Goal: Task Accomplishment & Management: Use online tool/utility

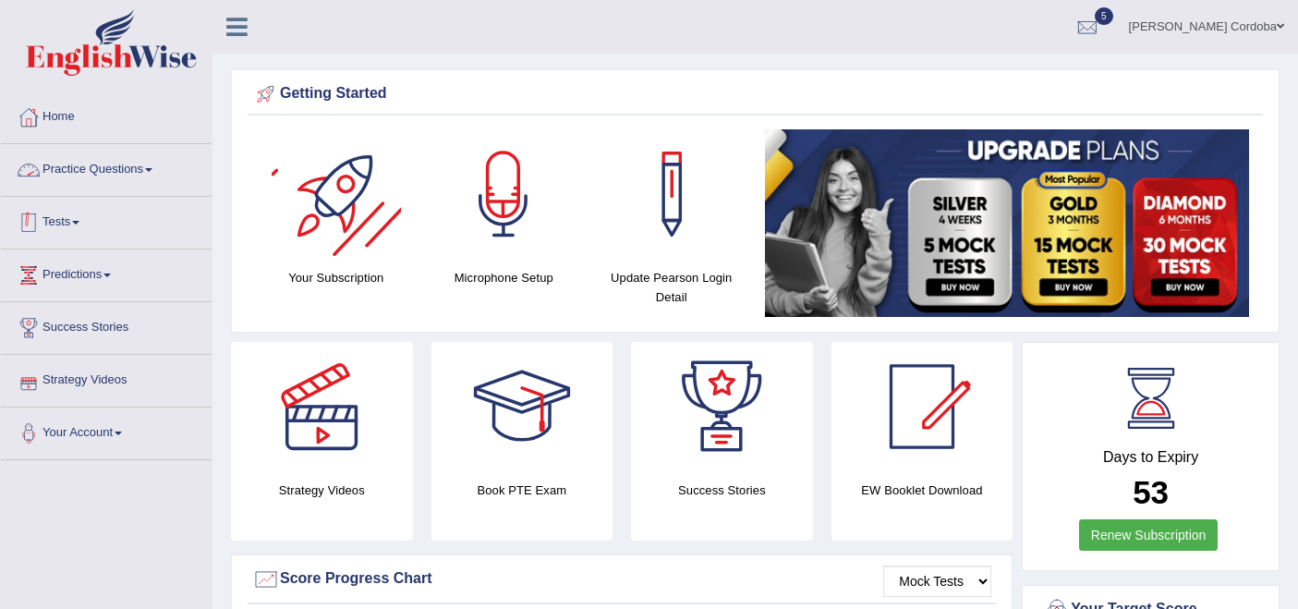
click at [61, 214] on link "Tests" at bounding box center [106, 220] width 211 height 46
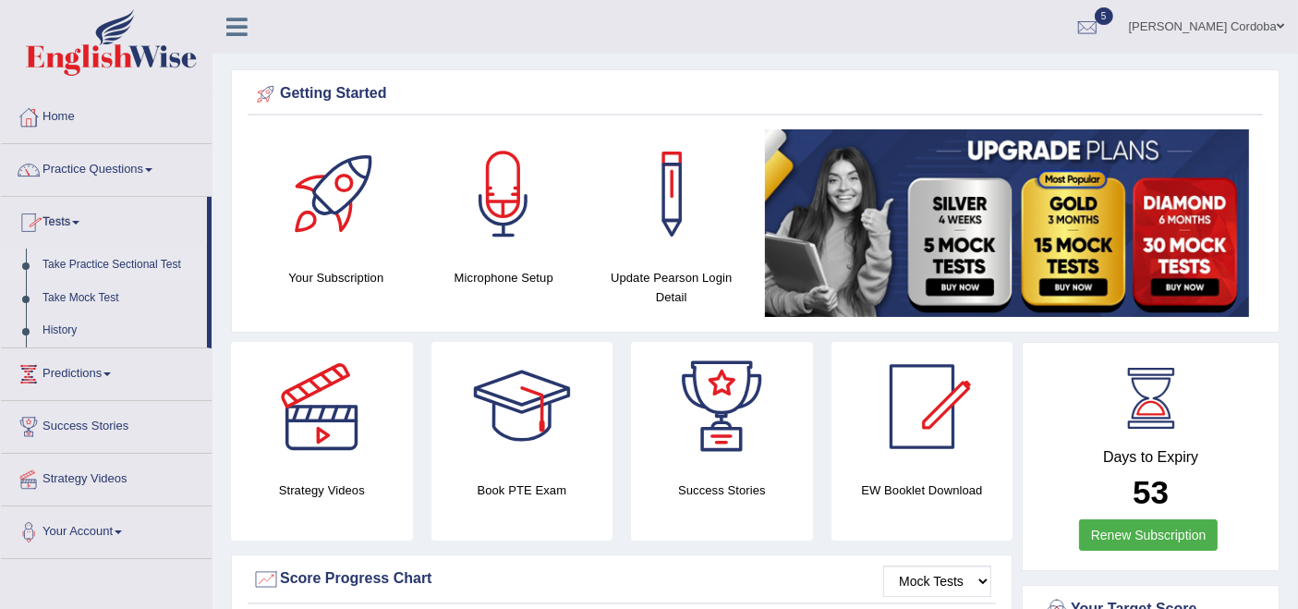
click at [165, 259] on link "Take Practice Sectional Test" at bounding box center [120, 264] width 173 height 33
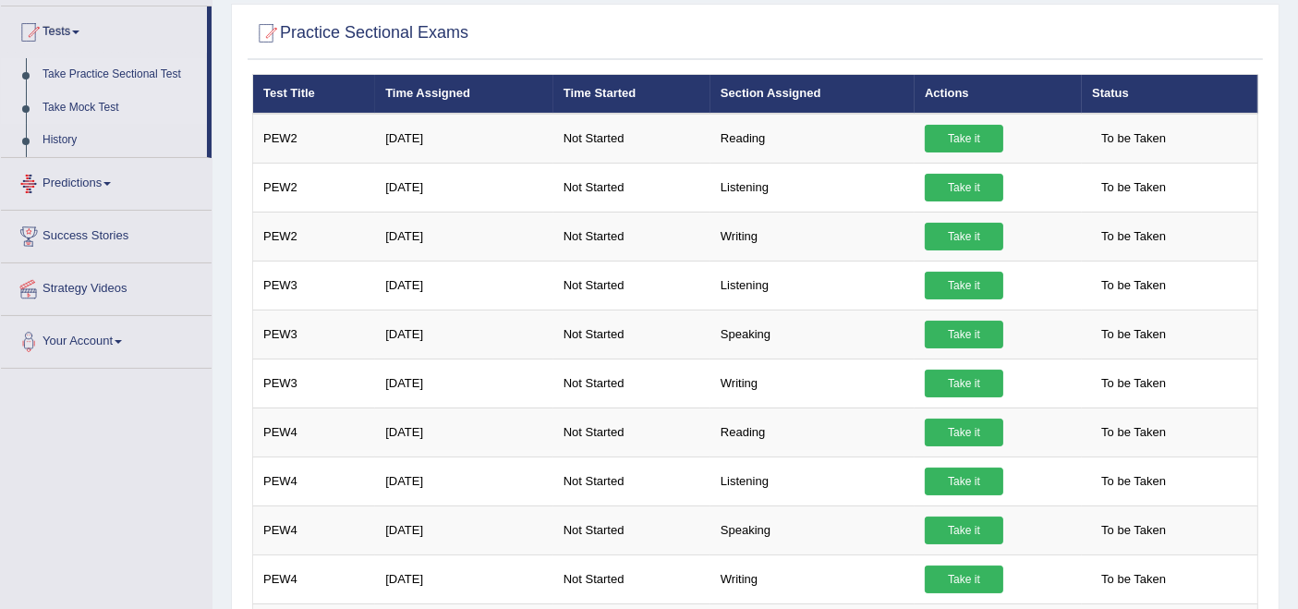
click at [95, 95] on link "Take Mock Test" at bounding box center [120, 107] width 173 height 33
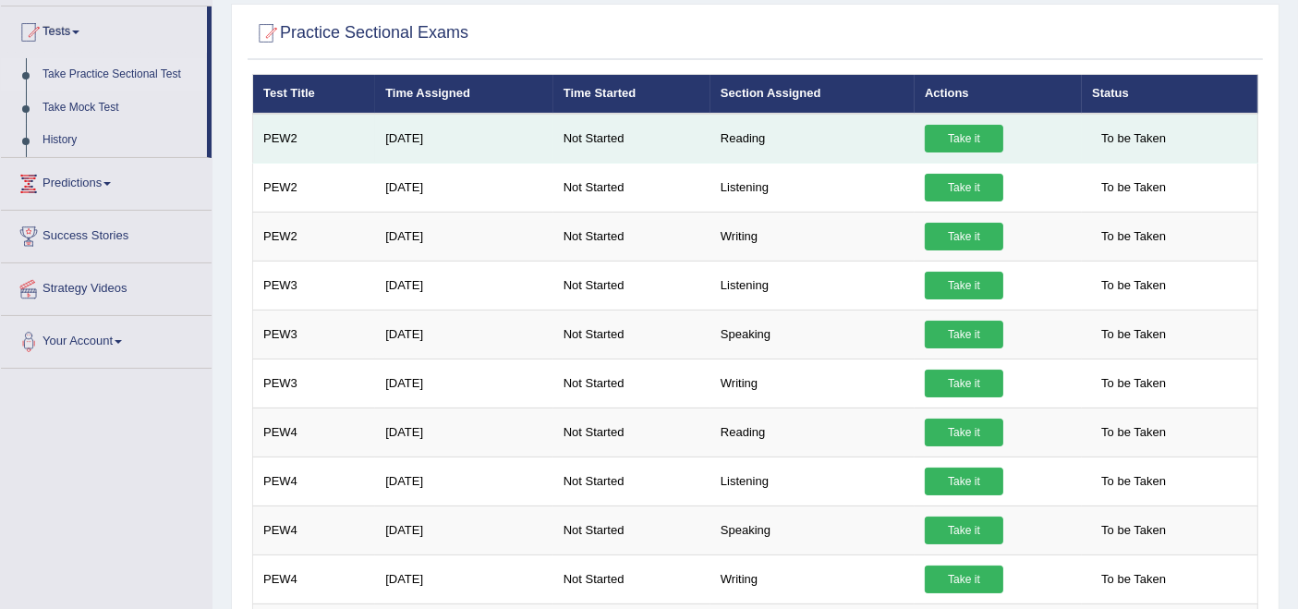
scroll to position [51, 0]
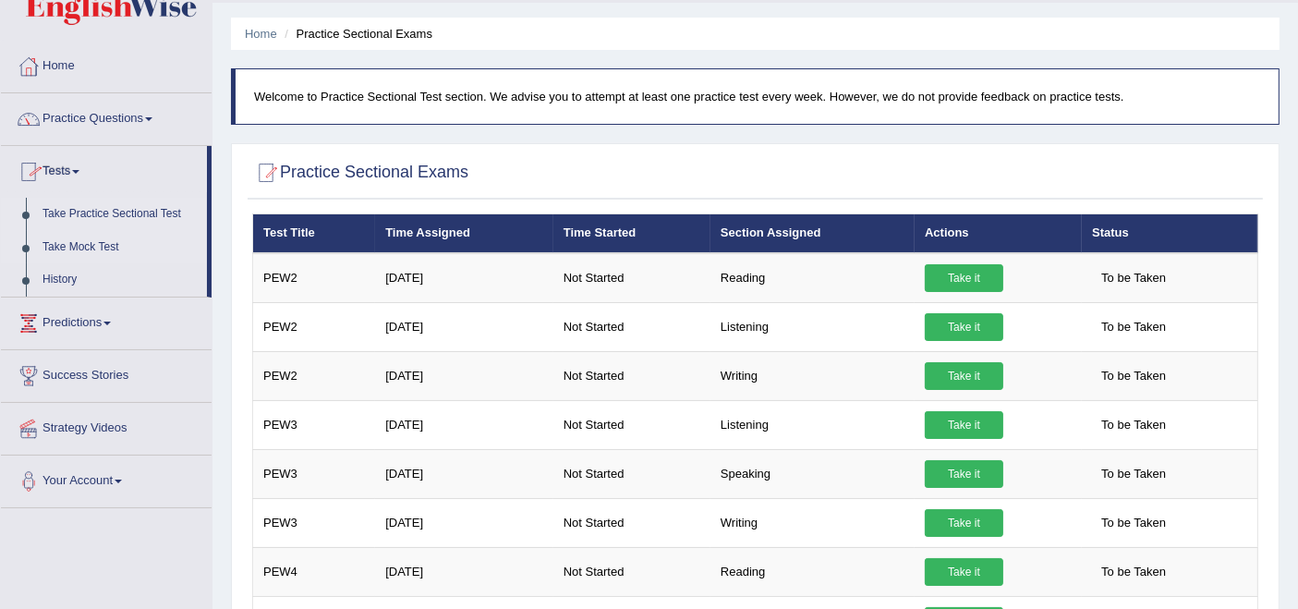
click at [100, 245] on link "Take Mock Test" at bounding box center [120, 247] width 173 height 33
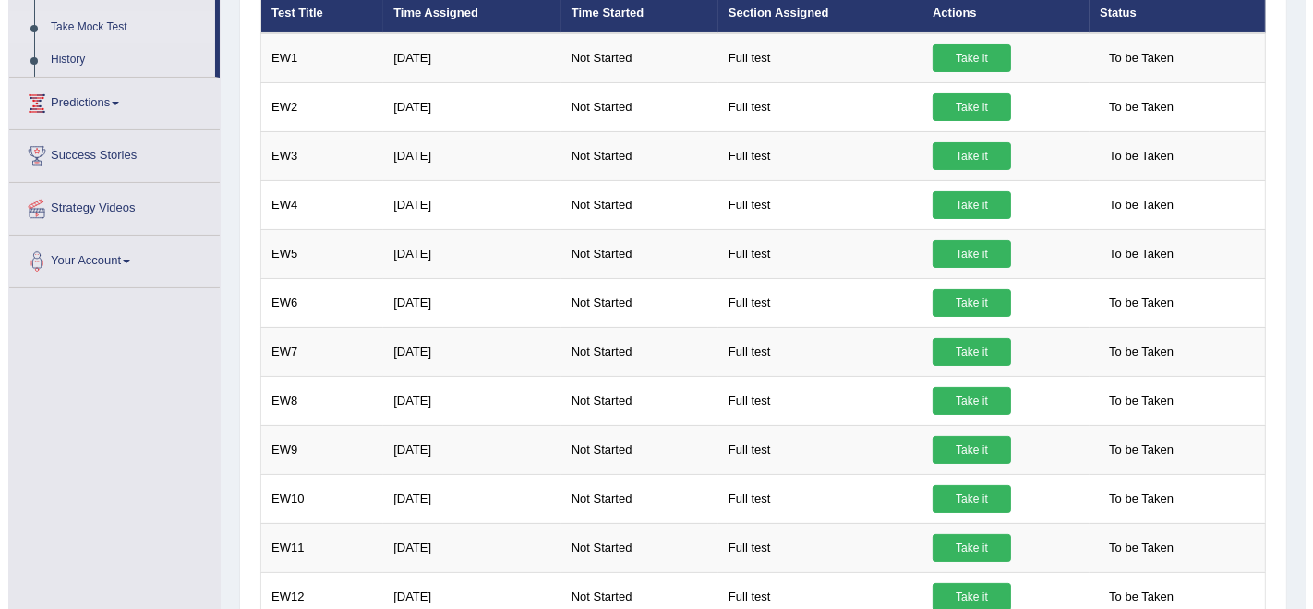
scroll to position [270, 0]
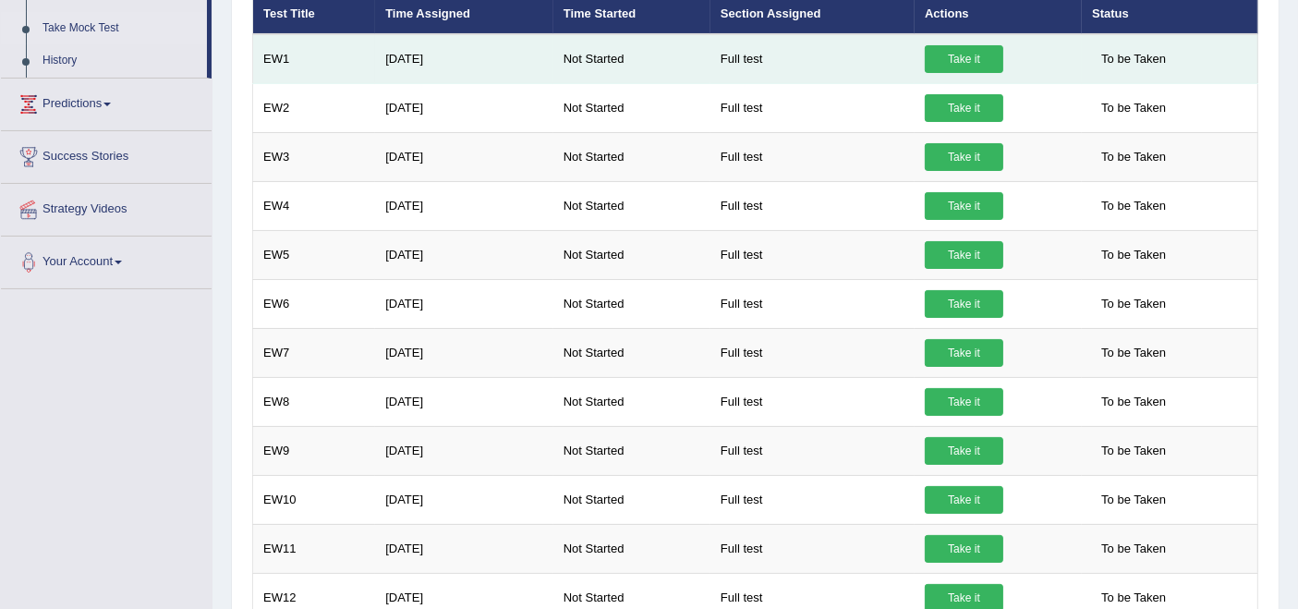
click at [943, 50] on link "Take it" at bounding box center [963, 59] width 78 height 28
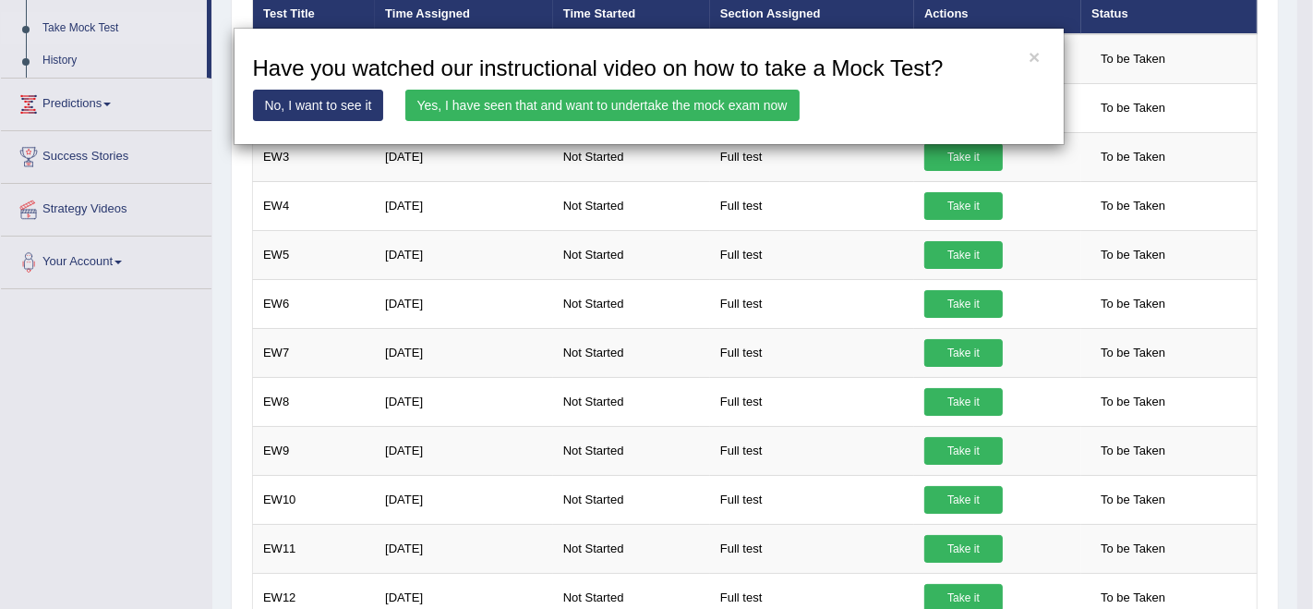
click at [633, 100] on link "Yes, I have seen that and want to undertake the mock exam now" at bounding box center [602, 105] width 394 height 31
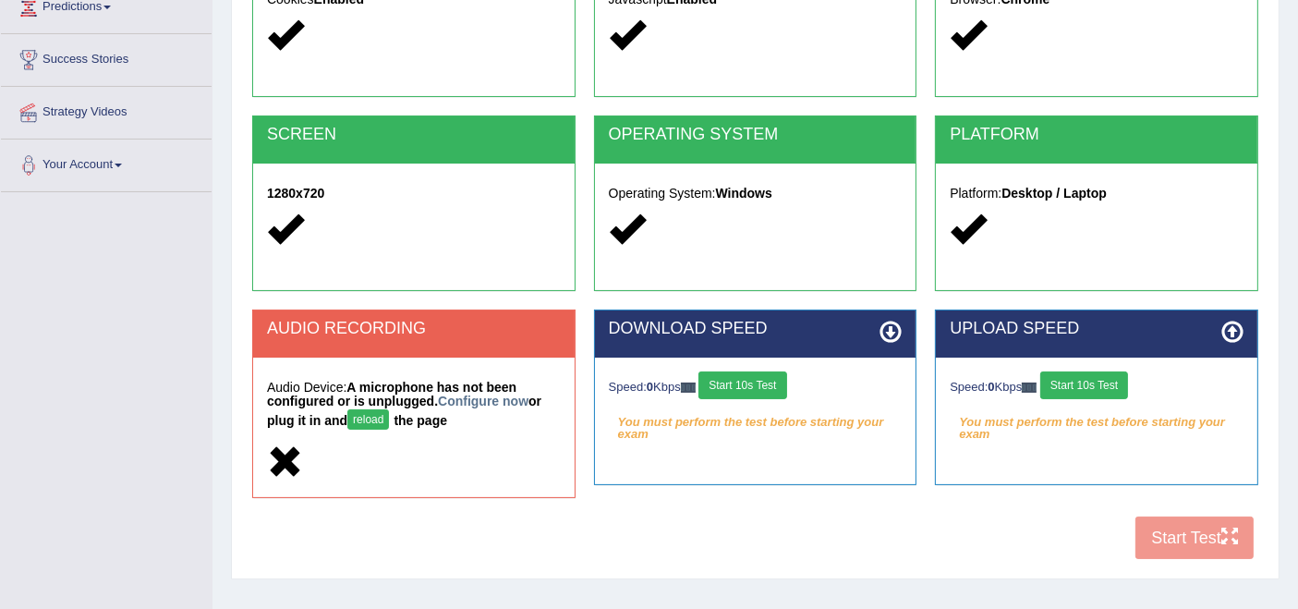
scroll to position [269, 0]
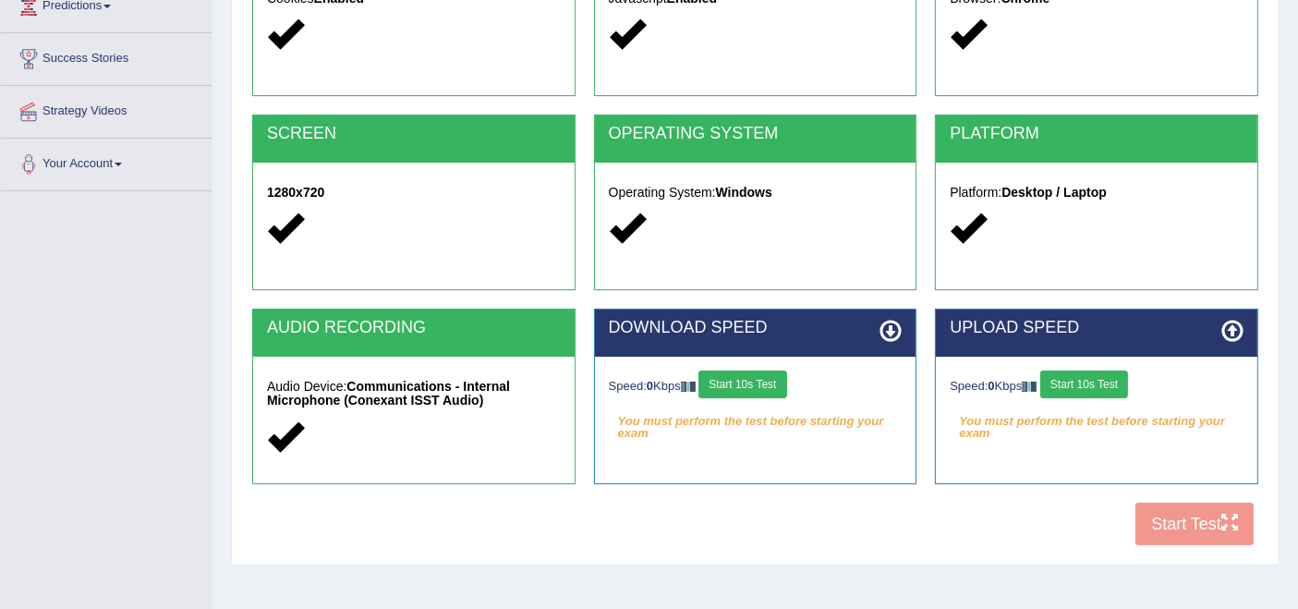
click at [735, 374] on button "Start 10s Test" at bounding box center [742, 384] width 88 height 28
click at [1118, 384] on button "Start 10s Test" at bounding box center [1084, 384] width 88 height 28
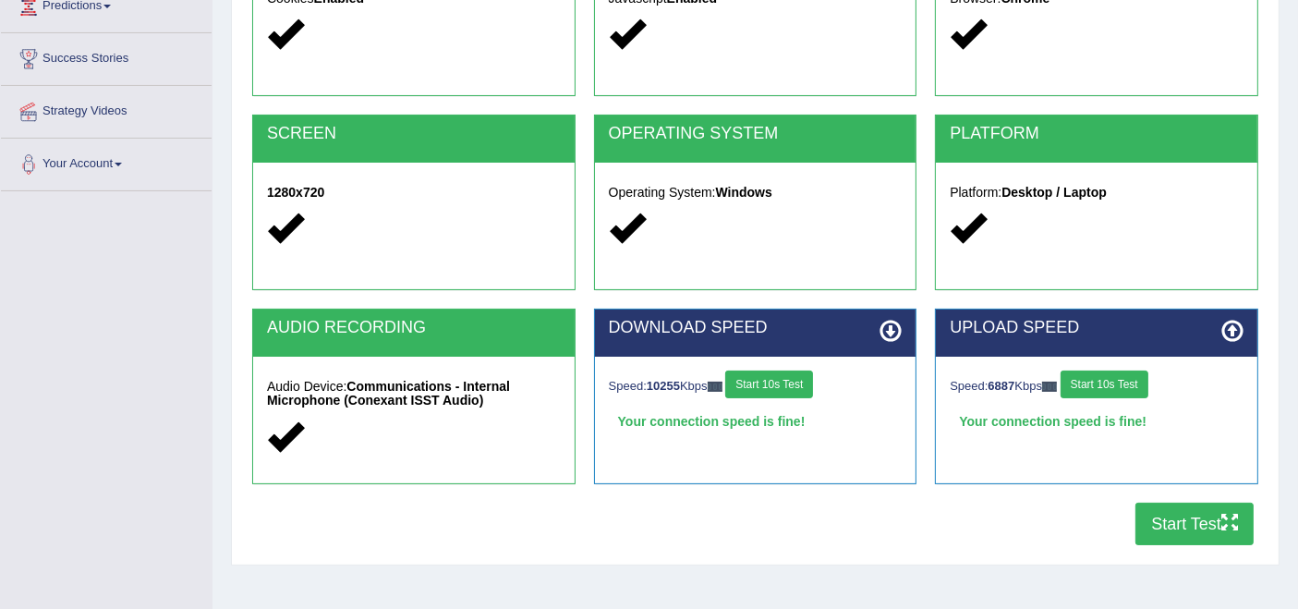
click at [1186, 528] on button "Start Test" at bounding box center [1194, 523] width 118 height 42
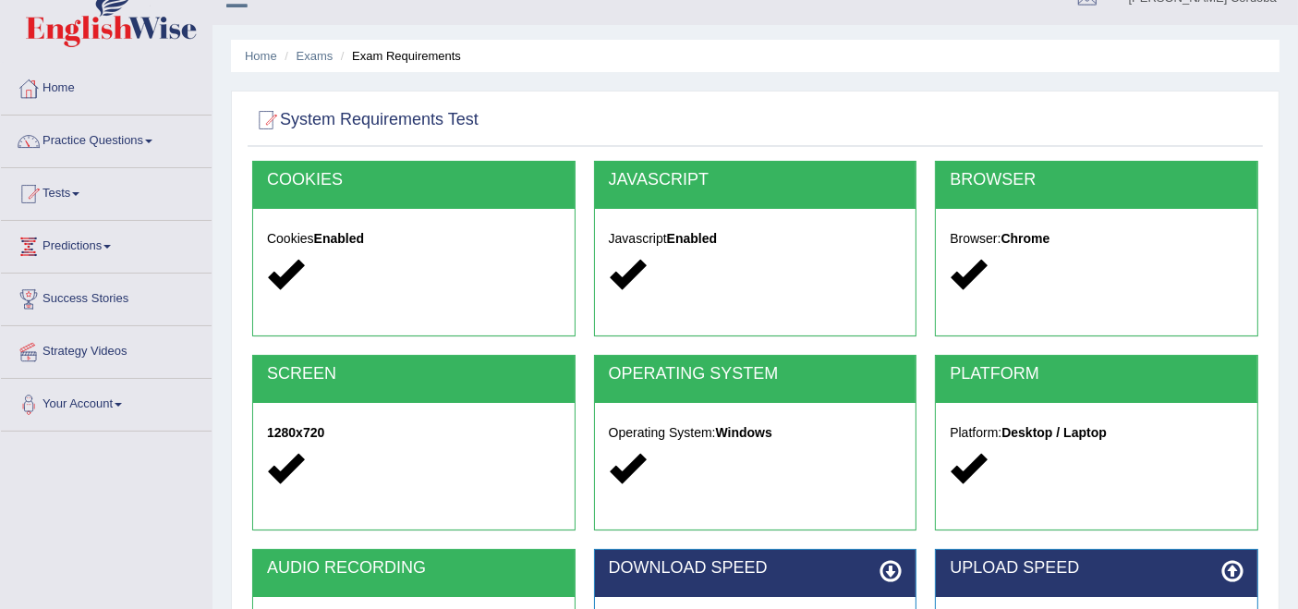
scroll to position [0, 0]
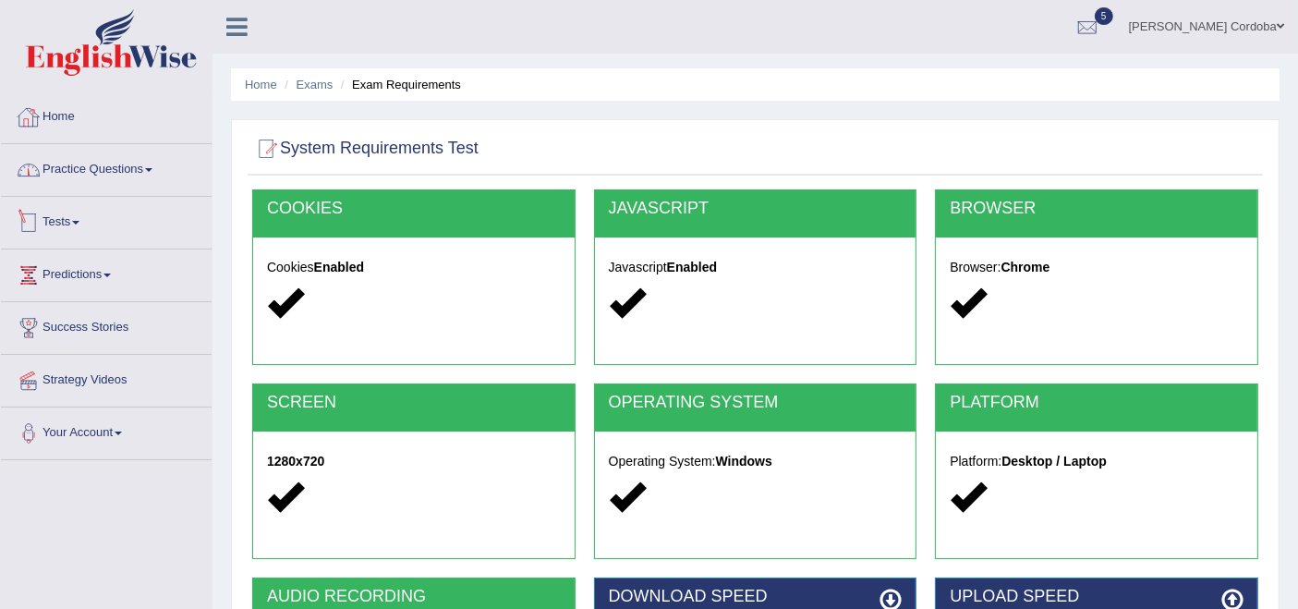
click at [72, 123] on link "Home" at bounding box center [106, 114] width 211 height 46
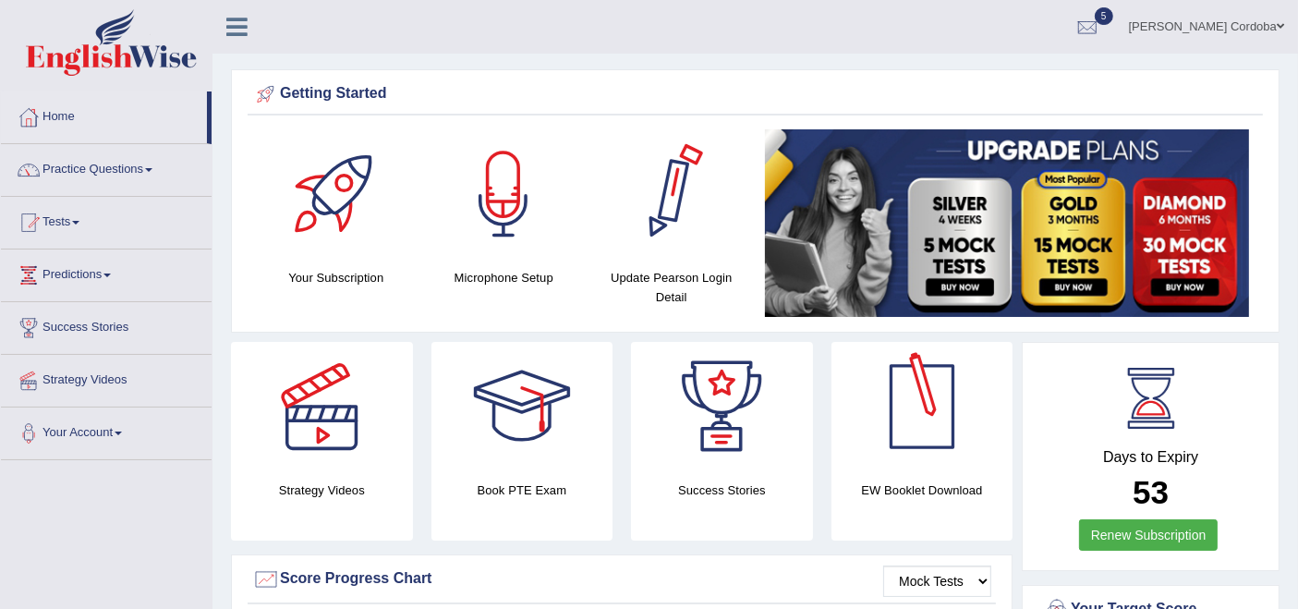
click at [932, 489] on h4 "EW Booklet Download" at bounding box center [922, 489] width 182 height 19
click at [932, 466] on div at bounding box center [921, 406] width 129 height 129
